Goal: Transaction & Acquisition: Purchase product/service

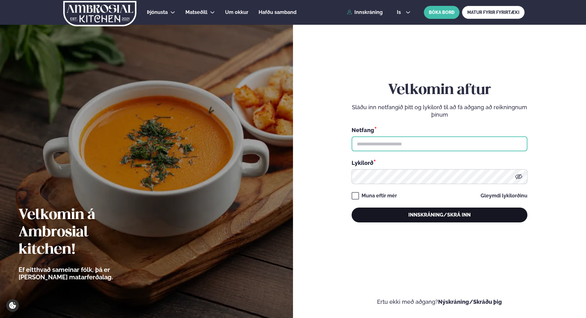
type input "**********"
click at [444, 216] on button "Innskráning/Skrá inn" at bounding box center [439, 215] width 176 height 15
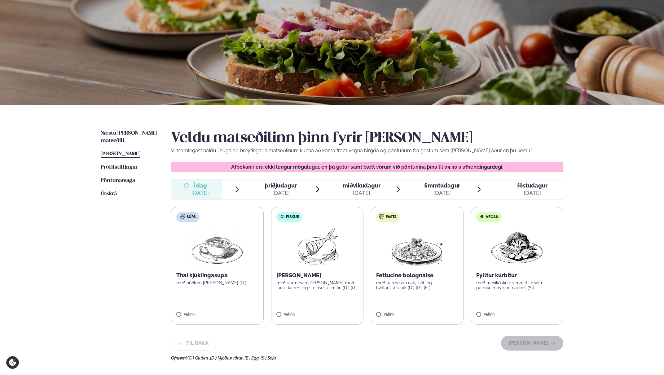
scroll to position [62, 0]
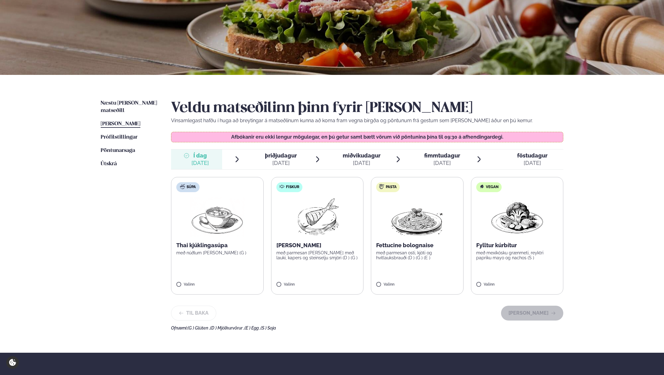
click at [126, 121] on span "[PERSON_NAME]" at bounding box center [121, 123] width 40 height 5
click at [547, 314] on button "[PERSON_NAME]" at bounding box center [532, 313] width 62 height 15
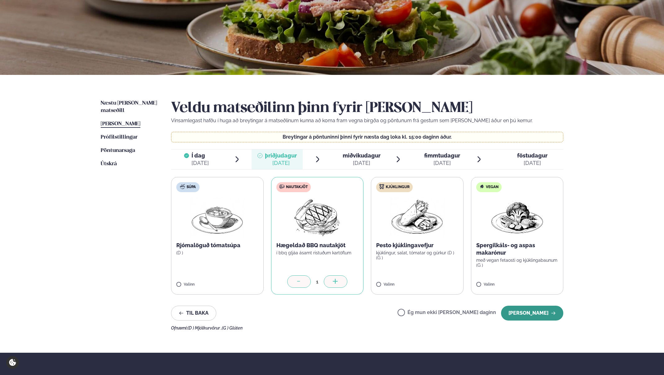
click at [549, 313] on button "[PERSON_NAME]" at bounding box center [532, 313] width 62 height 15
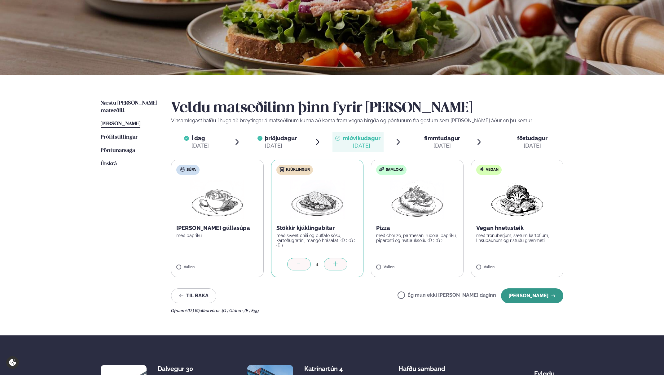
click at [543, 297] on button "[PERSON_NAME]" at bounding box center [532, 296] width 62 height 15
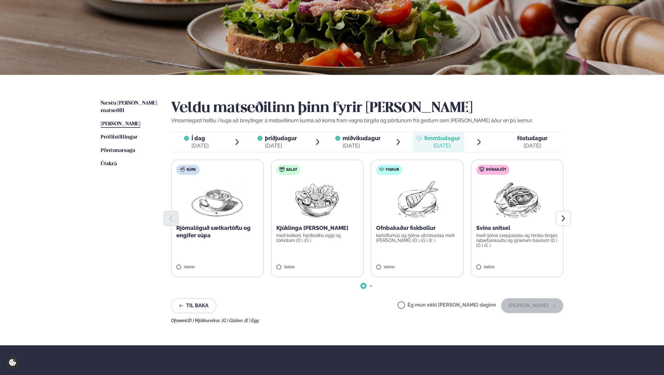
click at [380, 141] on span "miðvikudagur" at bounding box center [362, 138] width 38 height 7
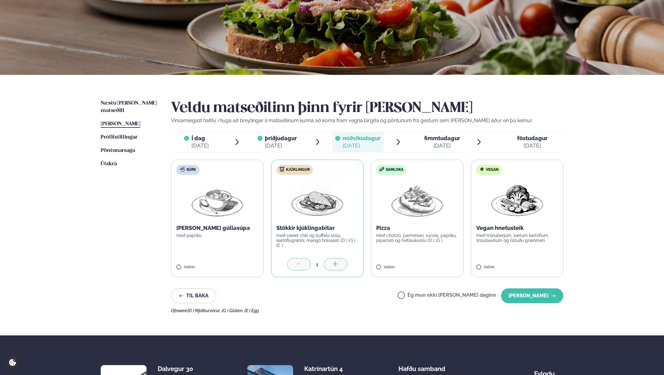
click at [274, 138] on span "þriðjudagur" at bounding box center [281, 138] width 32 height 7
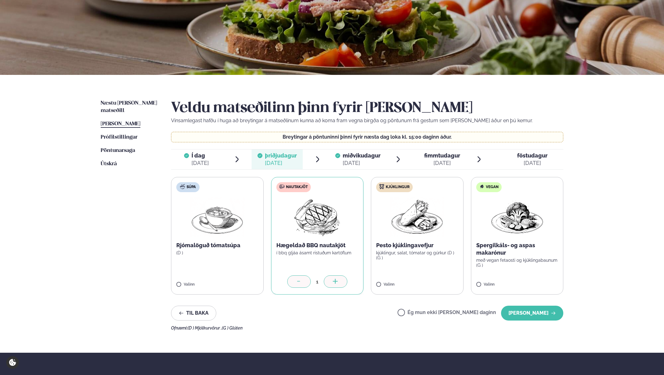
click at [436, 159] on span "fimmtudagur" at bounding box center [442, 155] width 36 height 7
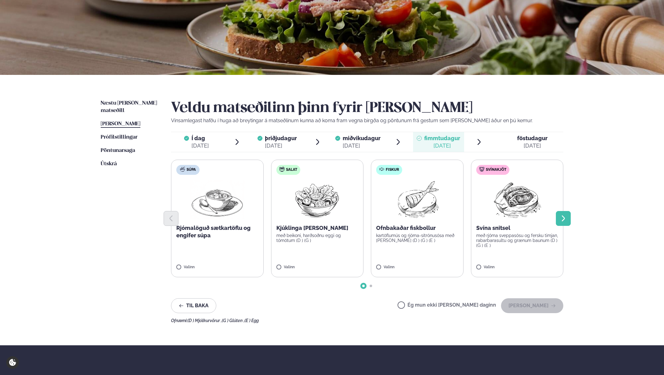
click at [567, 223] on button "Next slide" at bounding box center [563, 218] width 15 height 15
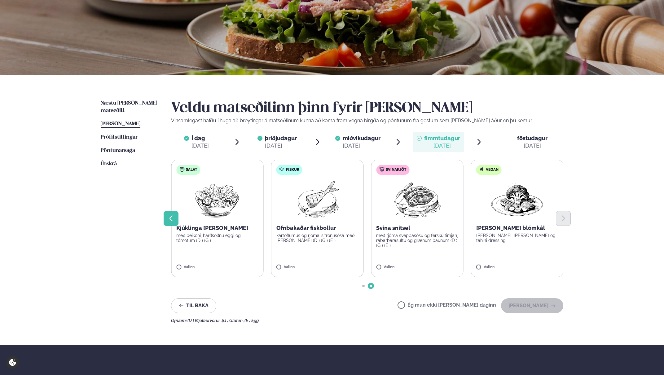
click at [171, 218] on icon "Previous slide" at bounding box center [170, 218] width 7 height 7
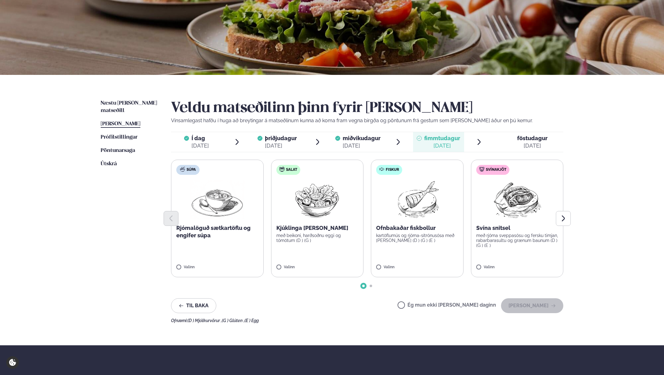
drag, startPoint x: 480, startPoint y: 263, endPoint x: 495, endPoint y: 265, distance: 15.6
click at [480, 263] on label "Svínakjöt Svína snitsel með rjóma sveppasósu og fersku timjan, rabarbarasultu o…" at bounding box center [517, 219] width 93 height 118
click at [534, 305] on button "[PERSON_NAME]" at bounding box center [532, 306] width 62 height 15
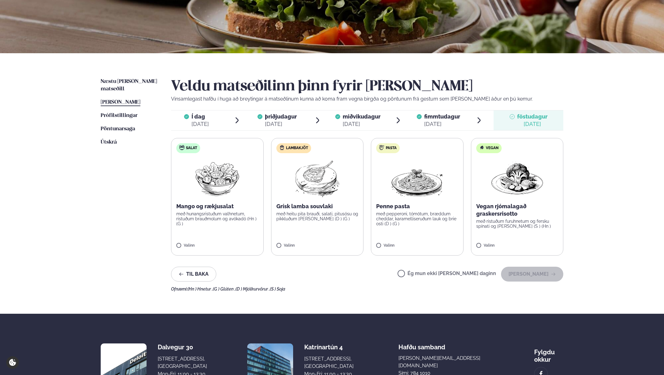
scroll to position [93, 0]
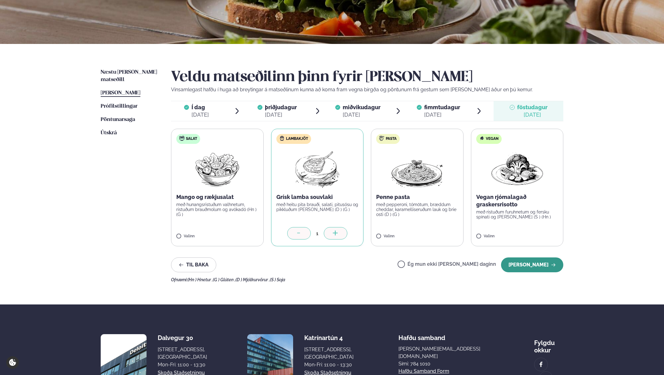
click at [535, 259] on button "[PERSON_NAME]" at bounding box center [532, 265] width 62 height 15
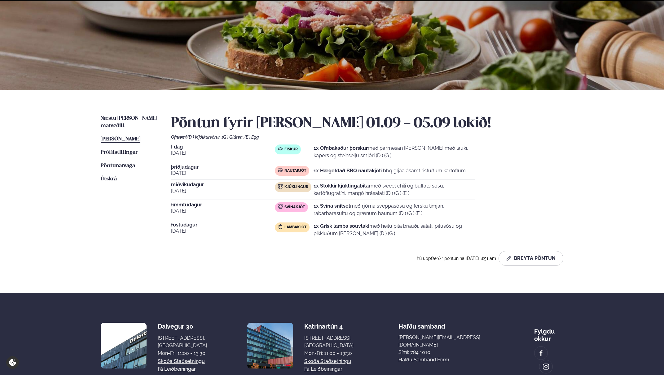
scroll to position [90, 0]
